Goal: Navigation & Orientation: Go to known website

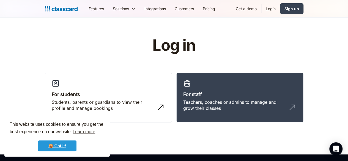
click at [56, 144] on link "🍪 Got it!" at bounding box center [57, 145] width 39 height 11
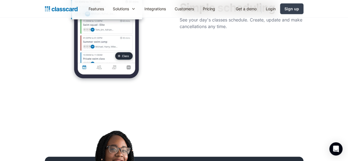
scroll to position [145, 0]
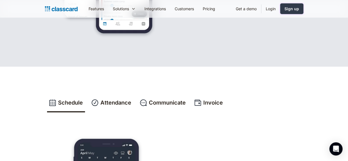
click at [299, 9] on div "Sign up" at bounding box center [291, 9] width 15 height 6
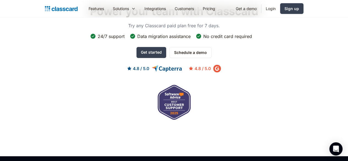
scroll to position [612, 0]
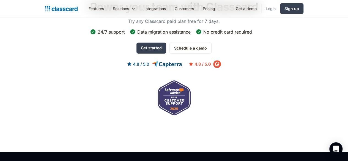
click at [280, 8] on link "Login" at bounding box center [270, 8] width 19 height 12
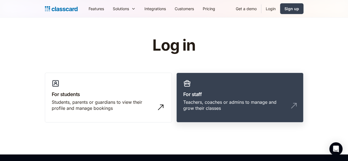
click at [248, 100] on div "Teachers, coaches or admins to manage and grow their classes" at bounding box center [234, 105] width 102 height 12
